Goal: Information Seeking & Learning: Learn about a topic

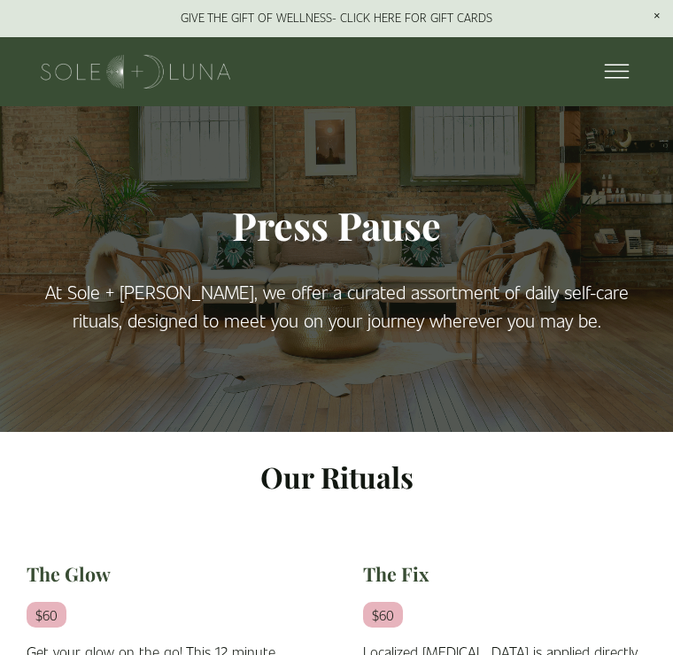
click at [620, 59] on div at bounding box center [611, 72] width 31 height 31
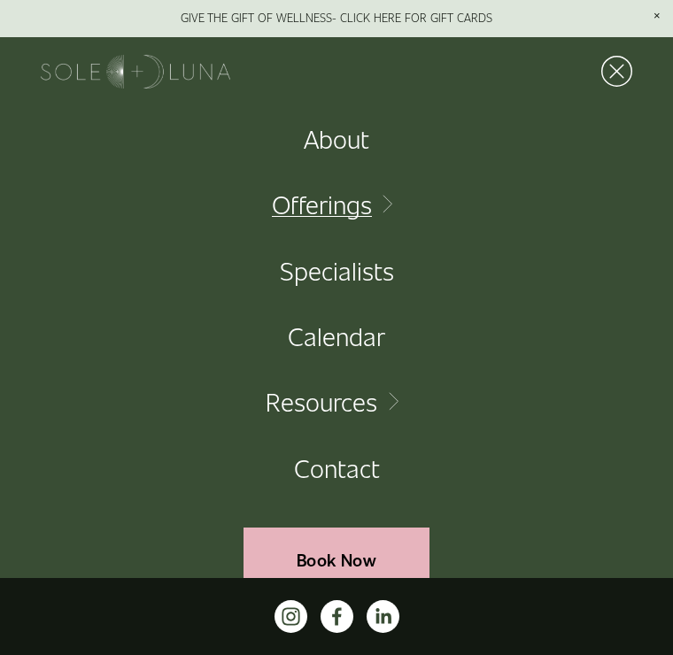
click at [352, 213] on link "Folder: Offerings" at bounding box center [336, 204] width 129 height 26
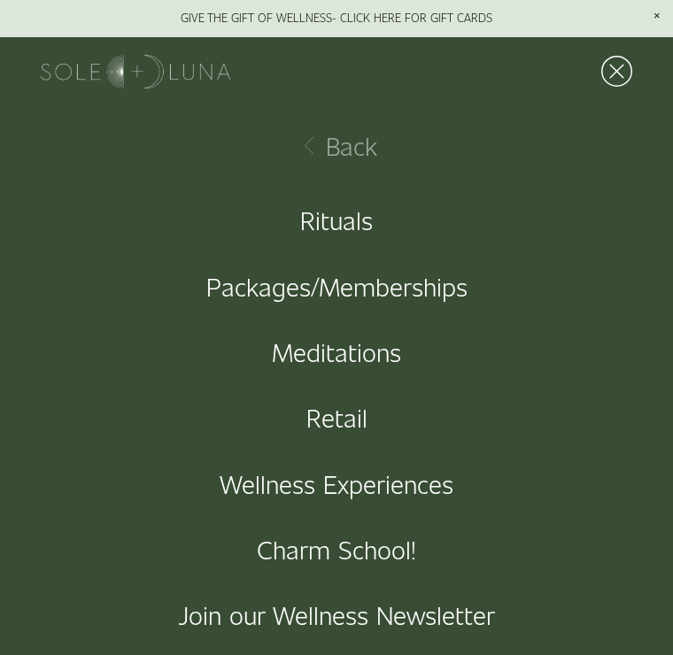
click at [406, 492] on link "Wellness Experiences" at bounding box center [337, 484] width 234 height 26
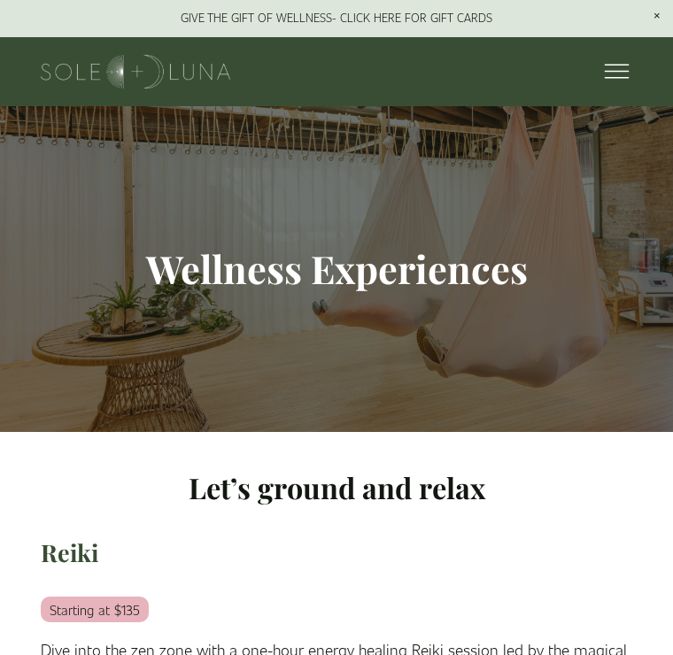
click at [616, 74] on div at bounding box center [611, 72] width 31 height 31
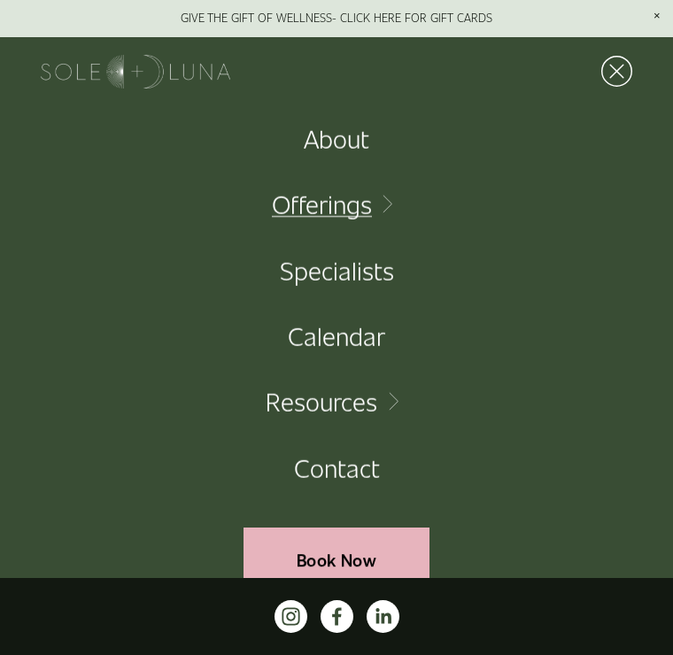
click at [365, 206] on link "Folder: Offerings" at bounding box center [336, 204] width 129 height 26
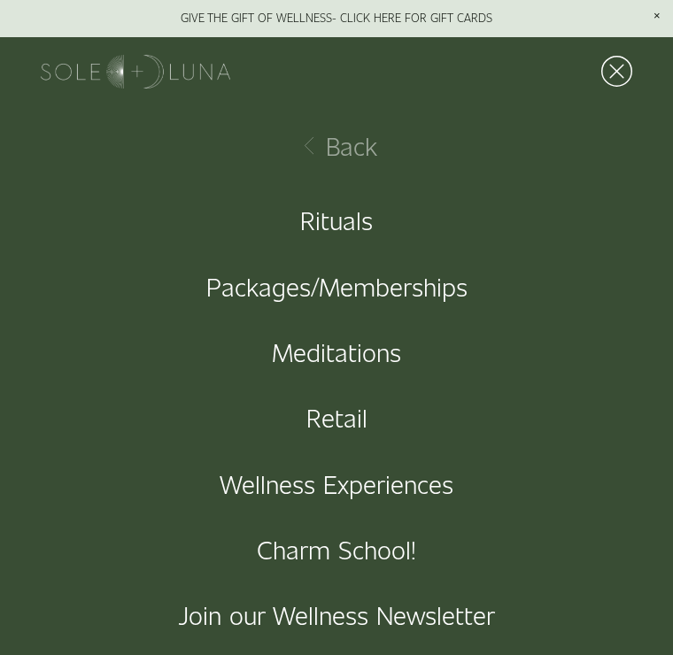
click at [360, 423] on link "Retail" at bounding box center [336, 418] width 61 height 26
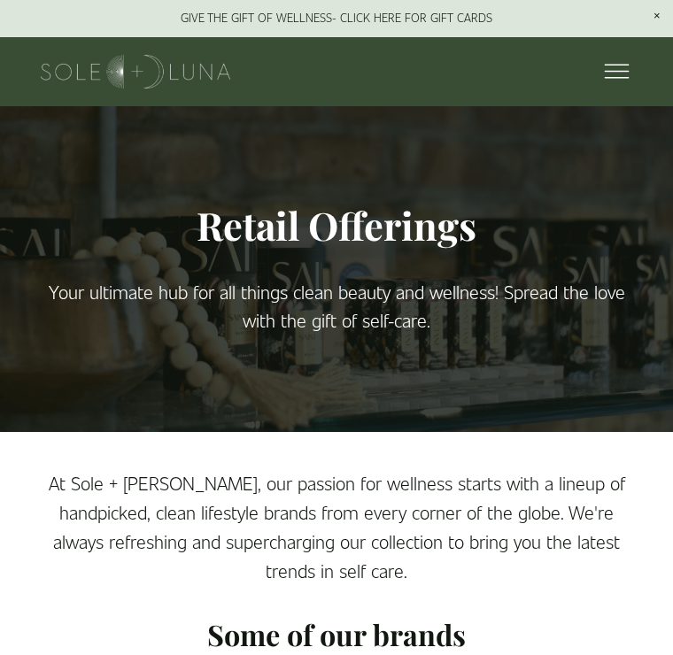
click at [616, 73] on div at bounding box center [611, 72] width 31 height 31
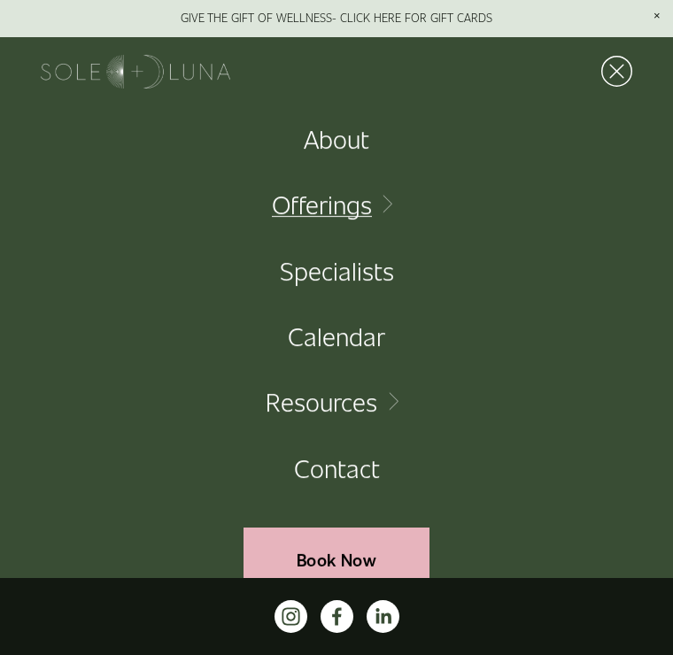
click at [348, 209] on link "Folder: Offerings" at bounding box center [336, 204] width 129 height 26
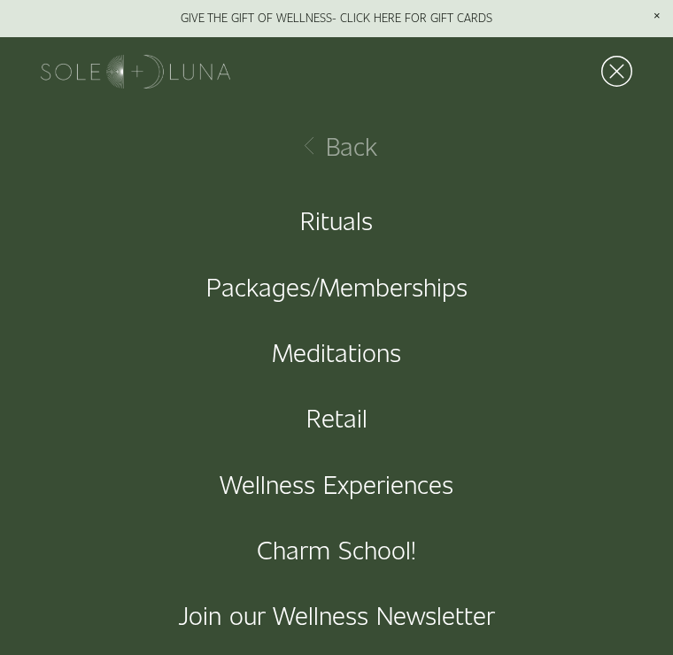
click at [370, 487] on link "Wellness Experiences" at bounding box center [337, 484] width 234 height 26
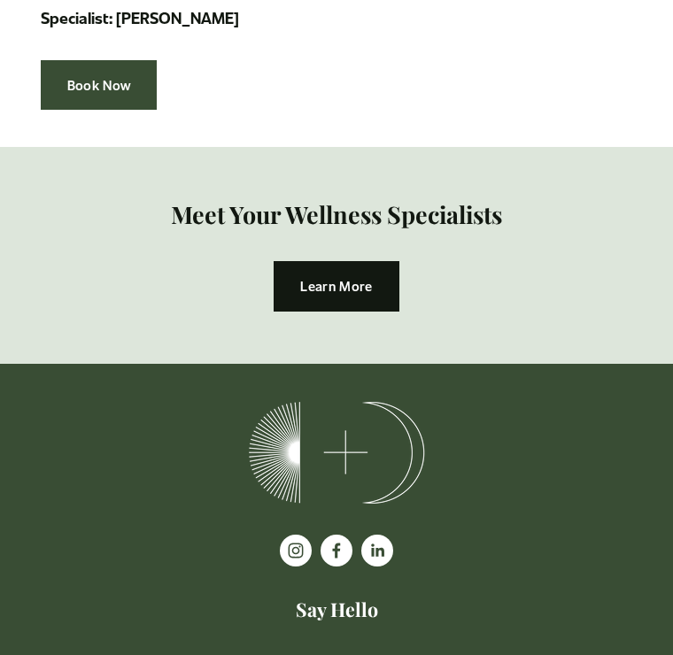
scroll to position [3498, 0]
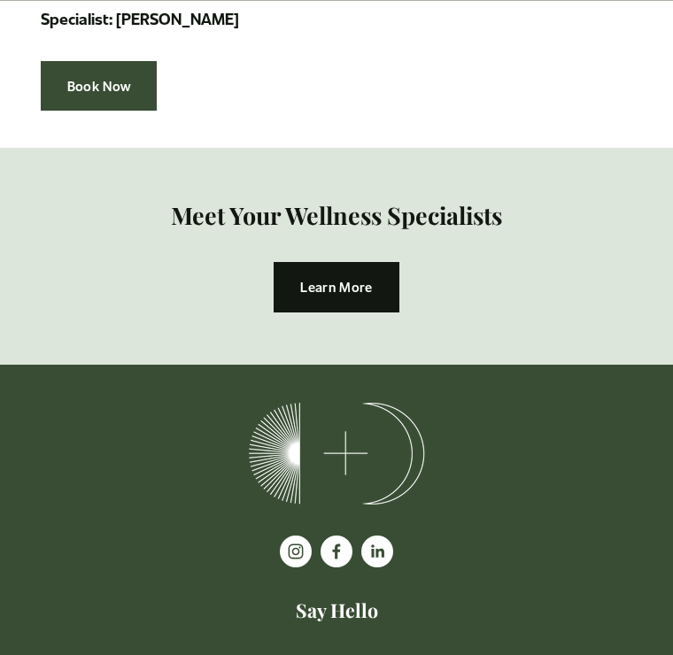
click at [333, 262] on link "Learn More" at bounding box center [337, 287] width 126 height 50
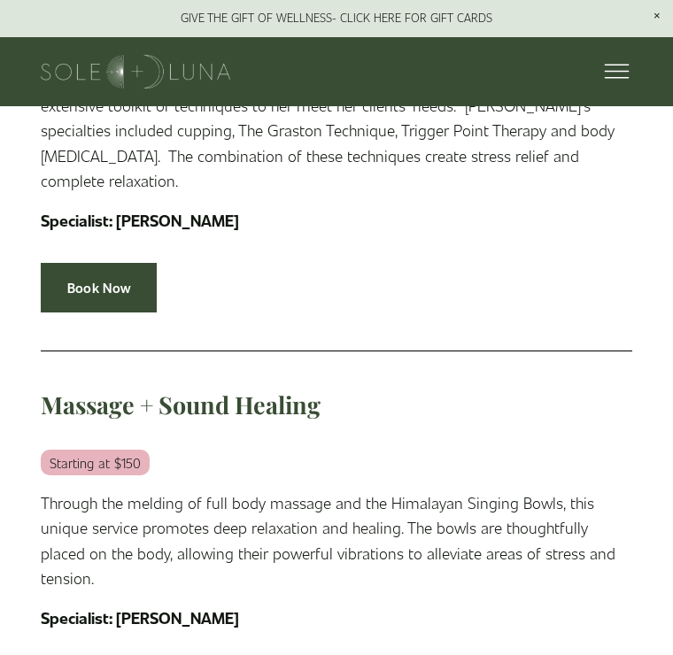
scroll to position [1913, 0]
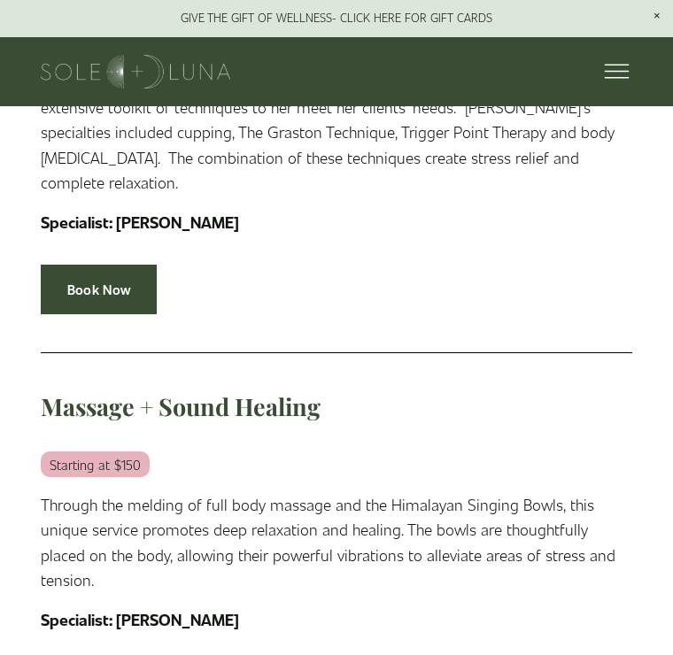
click at [646, 46] on div "Skip to Content About Offerings" at bounding box center [336, 71] width 673 height 69
click at [622, 79] on div at bounding box center [611, 72] width 31 height 31
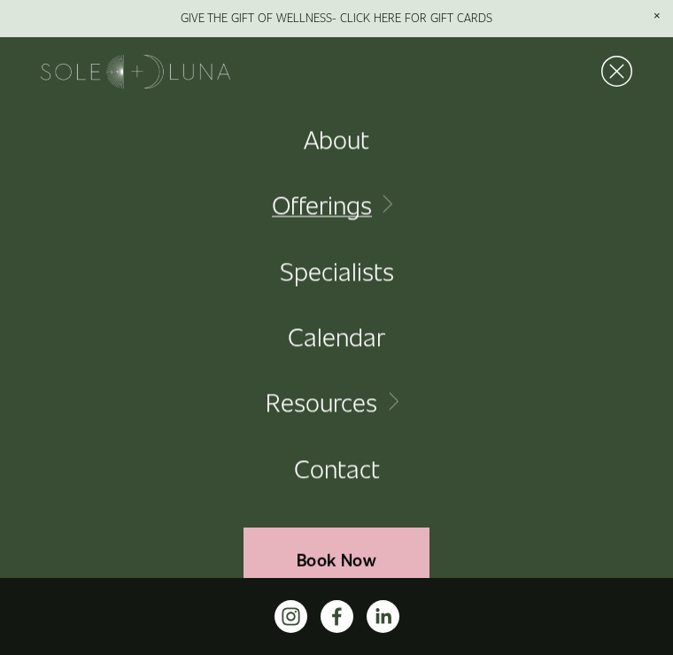
click at [341, 208] on link "Folder: Offerings" at bounding box center [336, 204] width 129 height 26
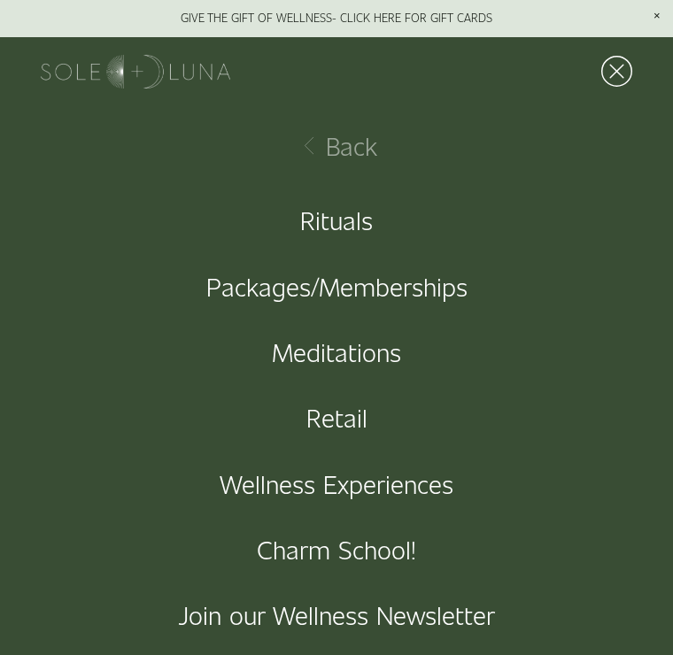
click at [349, 233] on link "Rituals" at bounding box center [336, 220] width 73 height 26
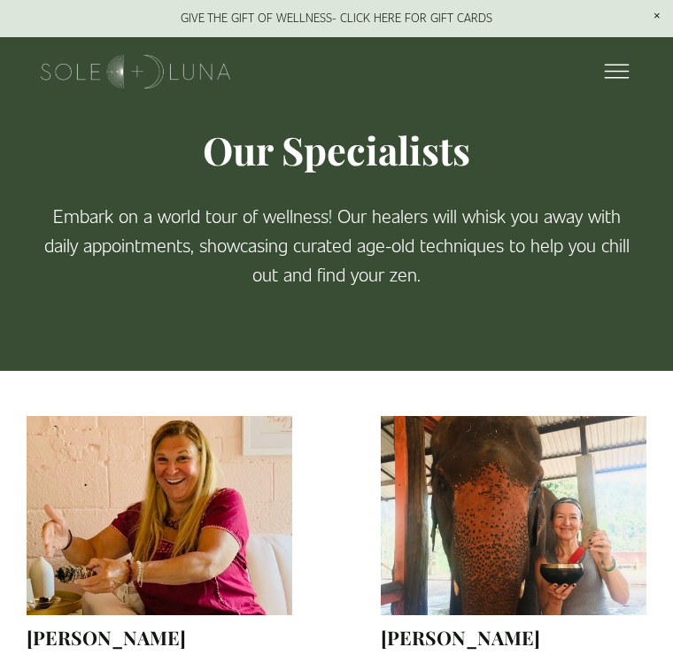
scroll to position [60, 0]
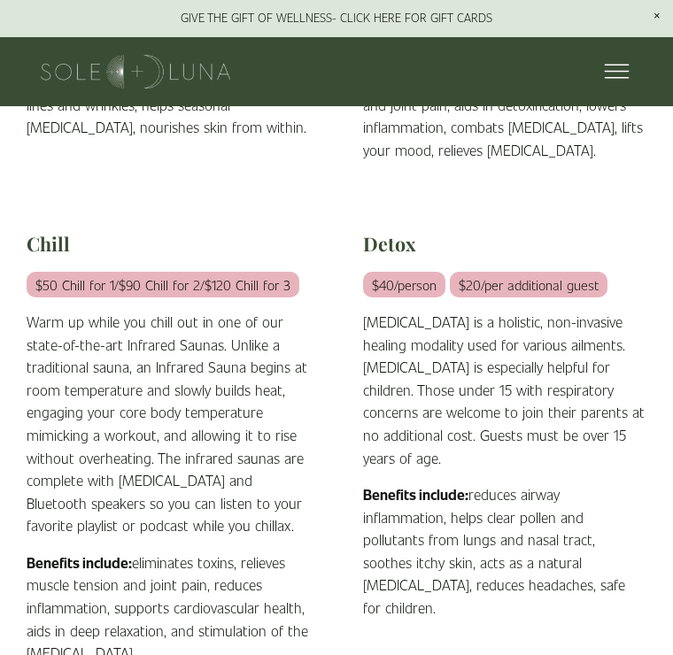
scroll to position [1179, 0]
